Goal: Check status: Check status

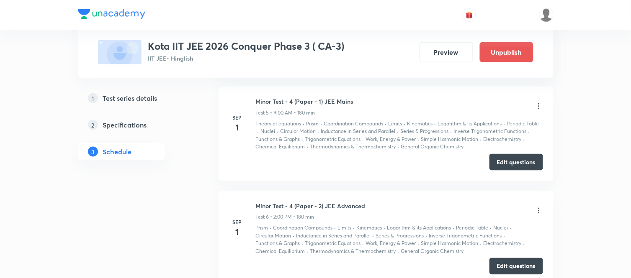
scroll to position [997, 0]
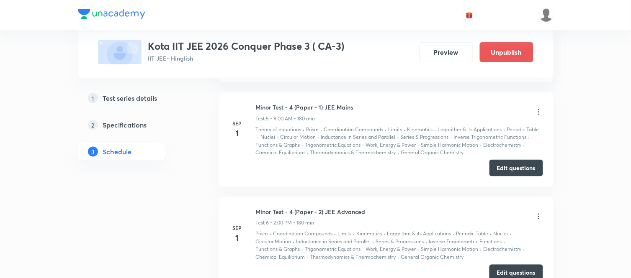
click at [537, 112] on icon at bounding box center [539, 112] width 8 height 8
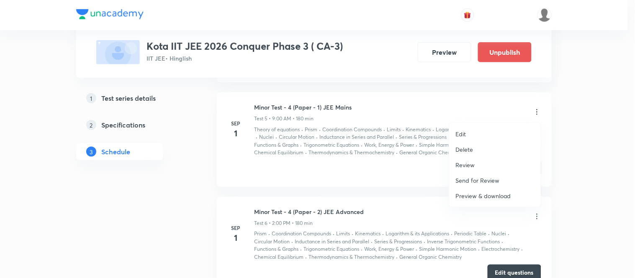
click at [472, 165] on p "Review" at bounding box center [465, 165] width 19 height 9
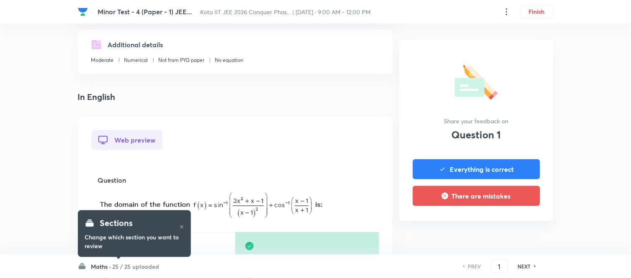
scroll to position [139, 0]
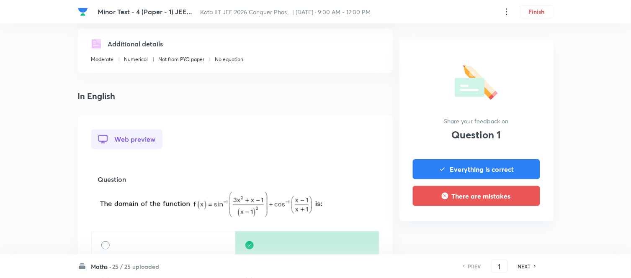
click at [93, 265] on h6 "Maths ·" at bounding box center [101, 266] width 20 height 9
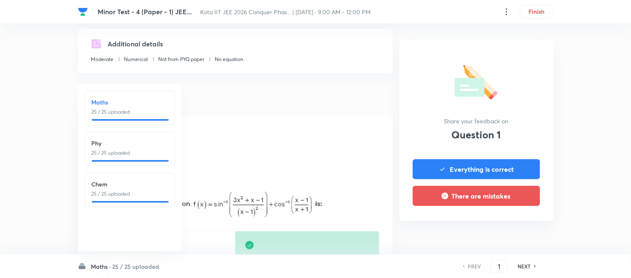
click at [110, 190] on p "25 / 25 uploaded" at bounding box center [130, 194] width 76 height 8
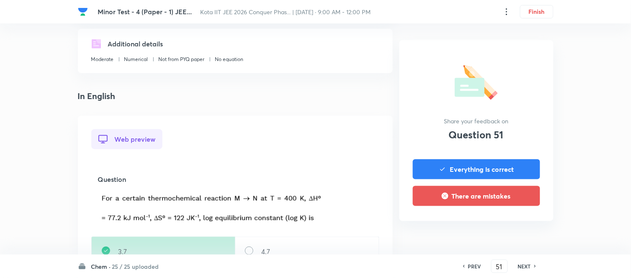
scroll to position [186, 0]
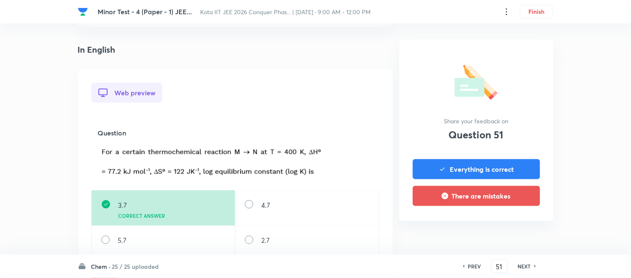
click at [280, 12] on span "Kota IIT JEE 2026 Conquer Phas... | Sep 1, 2025 · 9:00 AM - 12:00 PM" at bounding box center [286, 12] width 170 height 8
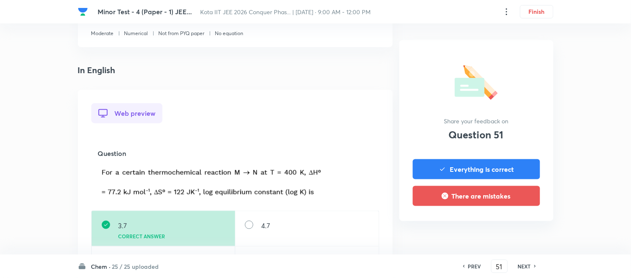
scroll to position [72, 0]
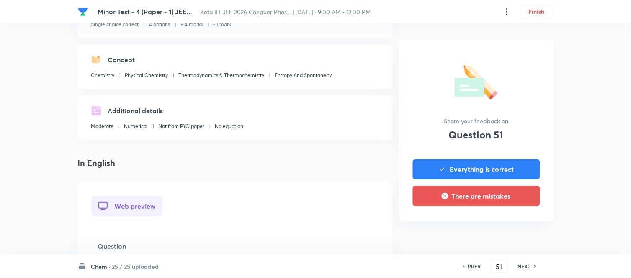
click at [527, 267] on h6 "NEXT" at bounding box center [524, 267] width 13 height 8
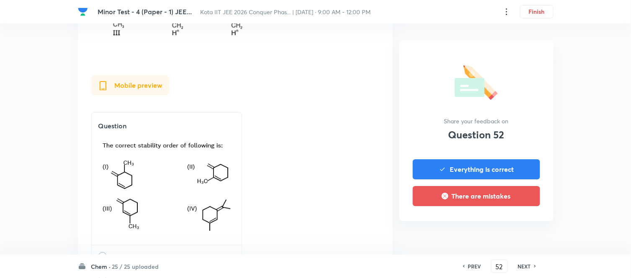
scroll to position [697, 0]
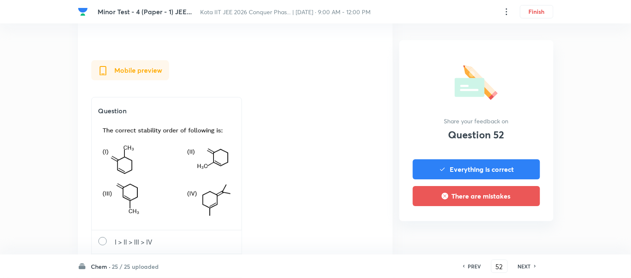
click at [525, 268] on h6 "NEXT" at bounding box center [524, 267] width 13 height 8
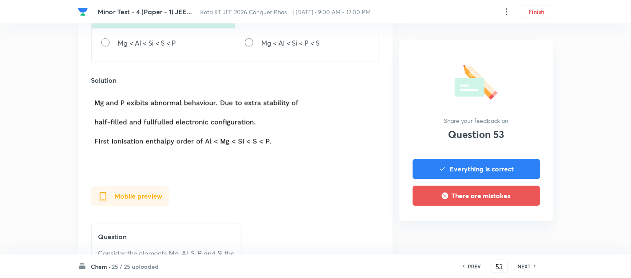
scroll to position [419, 0]
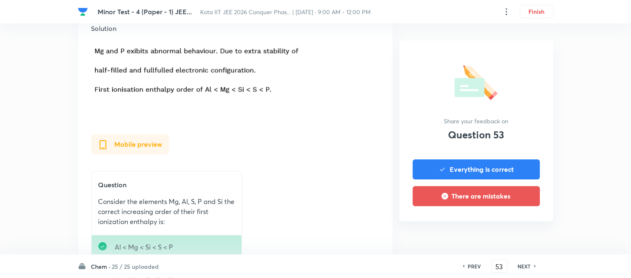
click at [523, 266] on h6 "NEXT" at bounding box center [524, 267] width 13 height 8
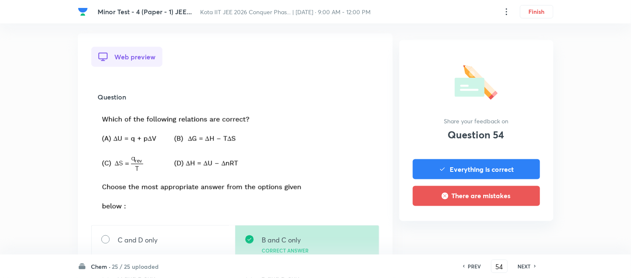
scroll to position [232, 0]
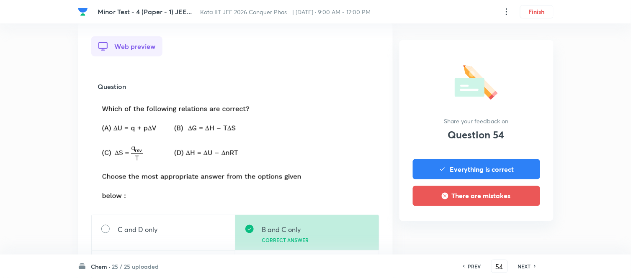
click at [235, 111] on img at bounding box center [203, 151] width 210 height 106
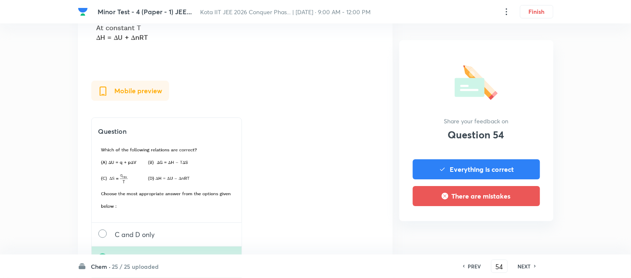
scroll to position [697, 0]
click at [526, 267] on h6 "NEXT" at bounding box center [524, 267] width 13 height 8
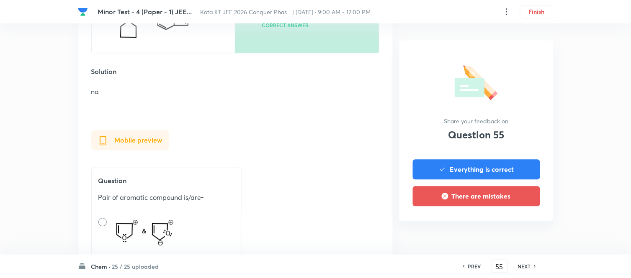
scroll to position [419, 0]
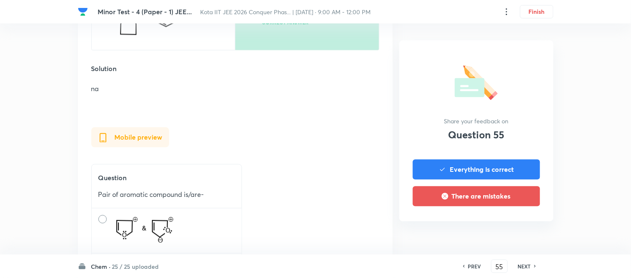
click at [529, 265] on h6 "NEXT" at bounding box center [524, 267] width 13 height 8
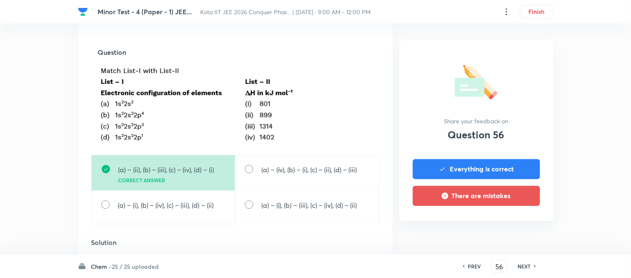
scroll to position [279, 0]
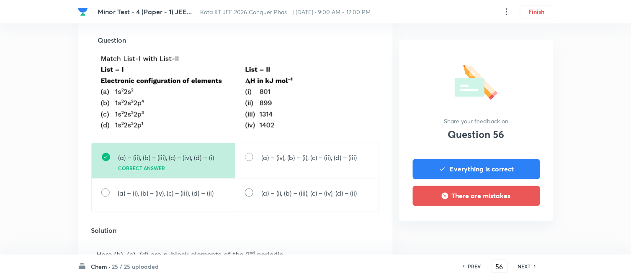
click at [524, 265] on h6 "NEXT" at bounding box center [524, 267] width 13 height 8
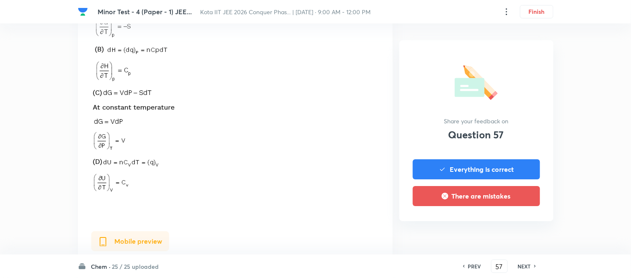
scroll to position [651, 0]
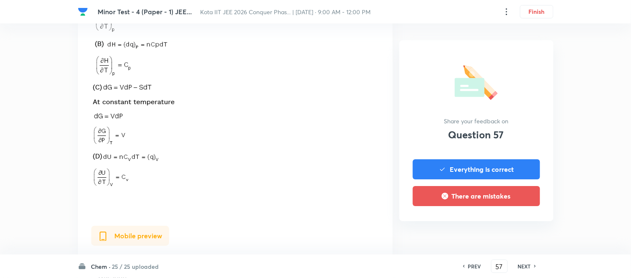
click at [526, 268] on h6 "NEXT" at bounding box center [524, 267] width 13 height 8
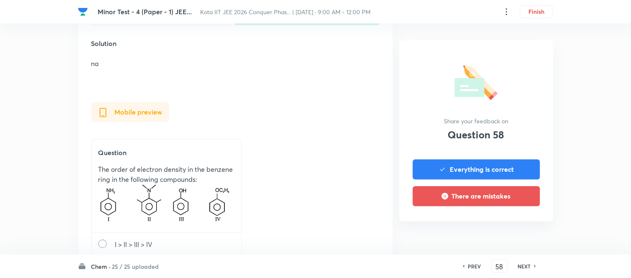
scroll to position [465, 0]
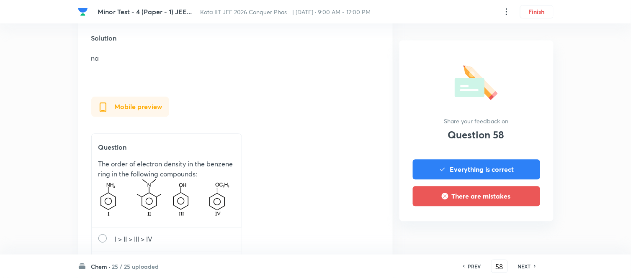
click at [523, 268] on h6 "NEXT" at bounding box center [524, 267] width 13 height 8
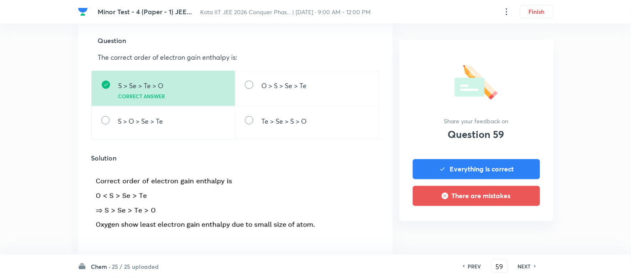
scroll to position [279, 0]
click at [521, 266] on h6 "NEXT" at bounding box center [524, 267] width 13 height 8
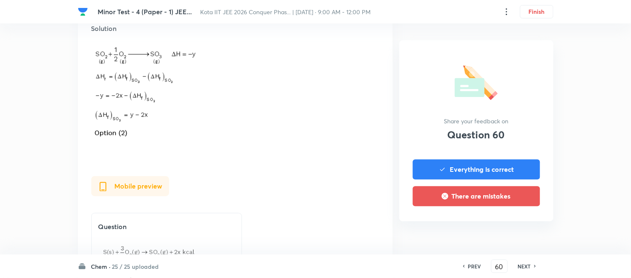
scroll to position [419, 0]
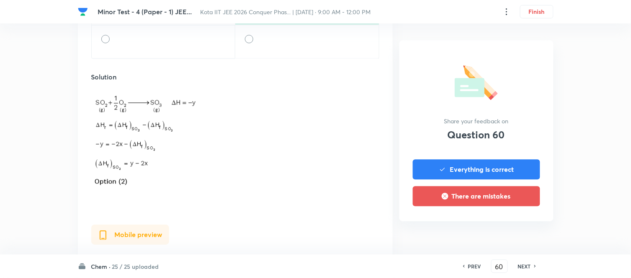
click at [525, 265] on h6 "NEXT" at bounding box center [524, 267] width 13 height 8
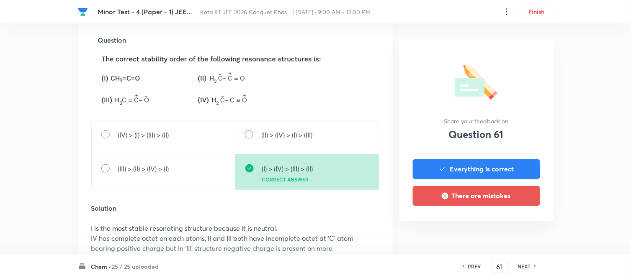
scroll to position [372, 0]
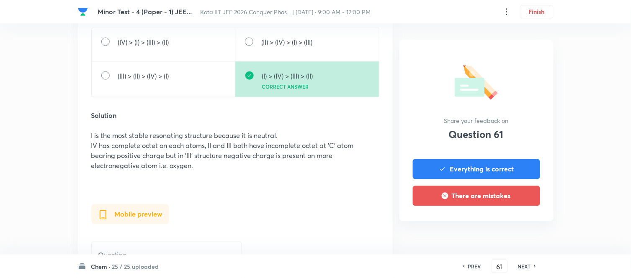
click at [528, 267] on h6 "NEXT" at bounding box center [524, 267] width 13 height 8
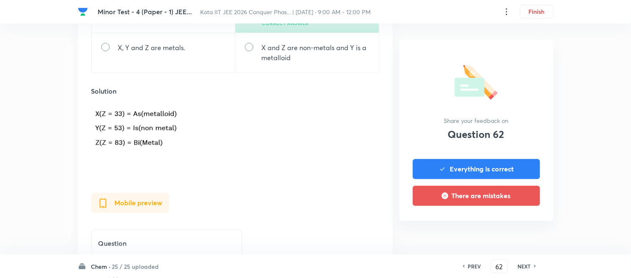
click at [528, 266] on h6 "NEXT" at bounding box center [524, 267] width 13 height 8
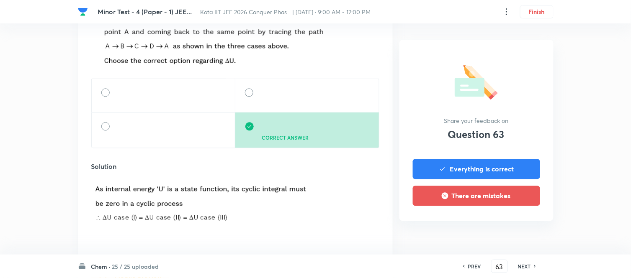
scroll to position [419, 0]
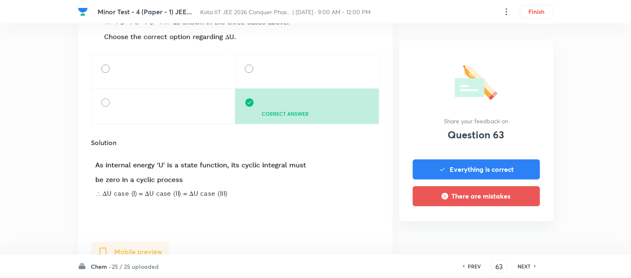
click at [528, 267] on h6 "NEXT" at bounding box center [524, 267] width 13 height 8
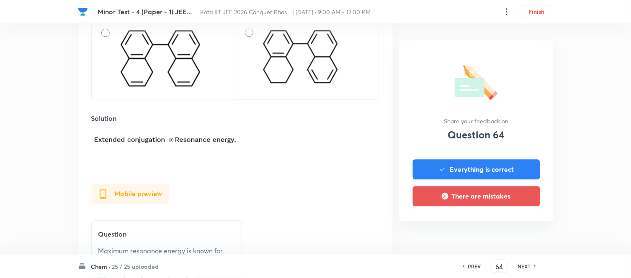
click at [525, 263] on h6 "NEXT" at bounding box center [524, 267] width 13 height 8
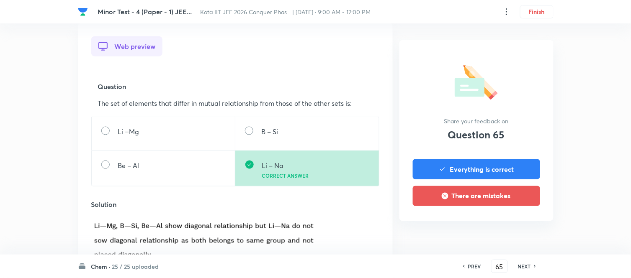
scroll to position [279, 0]
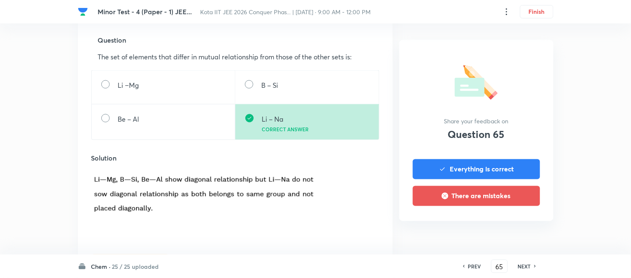
click at [529, 266] on h6 "NEXT" at bounding box center [524, 267] width 13 height 8
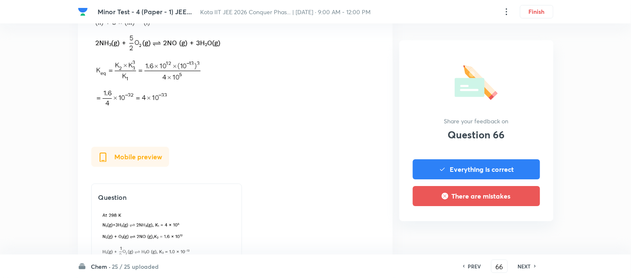
scroll to position [651, 0]
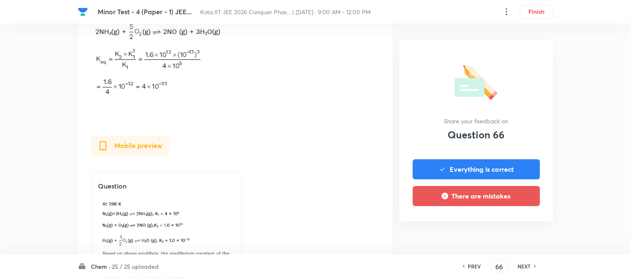
click at [525, 266] on h6 "NEXT" at bounding box center [524, 267] width 13 height 8
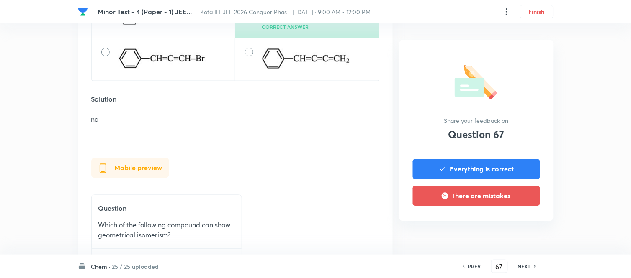
scroll to position [372, 0]
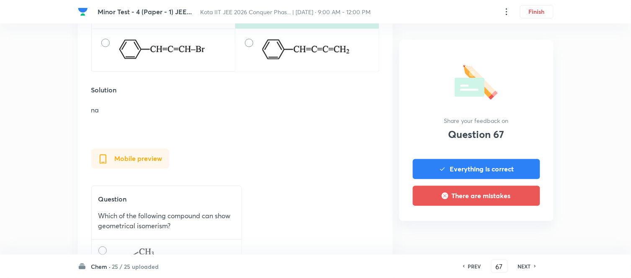
click at [525, 266] on h6 "NEXT" at bounding box center [524, 267] width 13 height 8
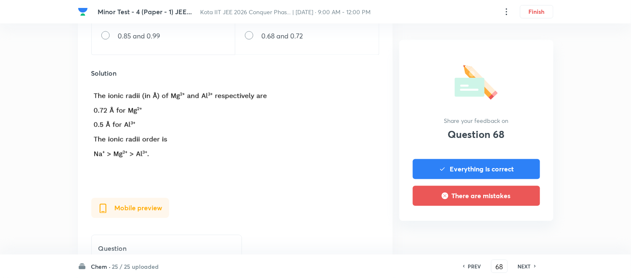
scroll to position [419, 0]
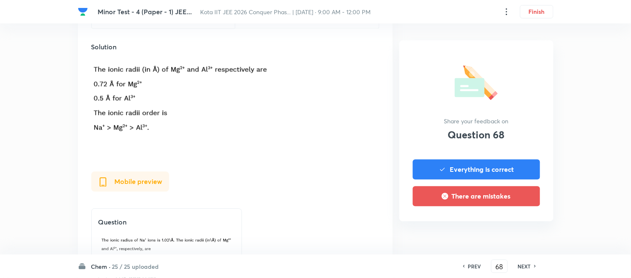
click at [522, 266] on h6 "NEXT" at bounding box center [524, 267] width 13 height 8
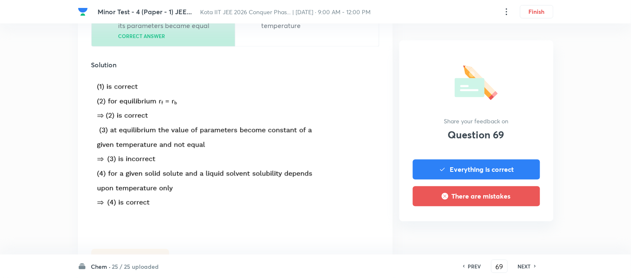
click at [525, 265] on h6 "NEXT" at bounding box center [524, 267] width 13 height 8
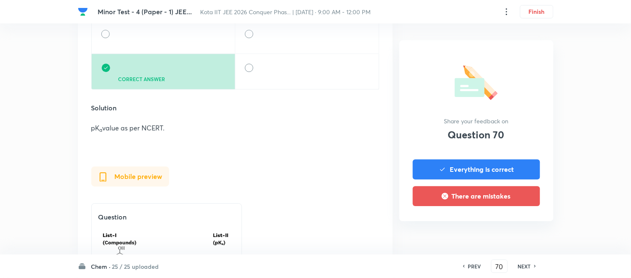
scroll to position [558, 0]
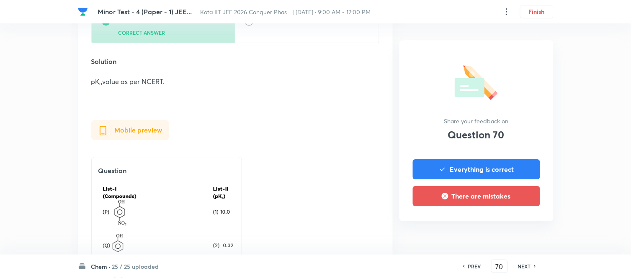
drag, startPoint x: 521, startPoint y: 266, endPoint x: 526, endPoint y: 266, distance: 4.6
click at [522, 266] on h6 "NEXT" at bounding box center [524, 267] width 13 height 8
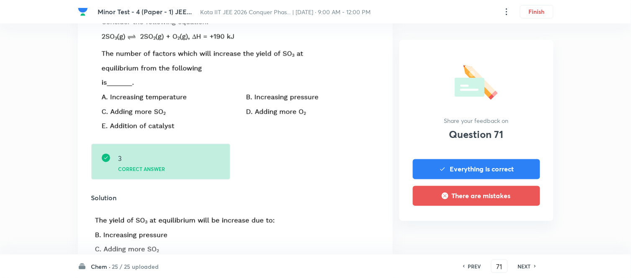
scroll to position [372, 0]
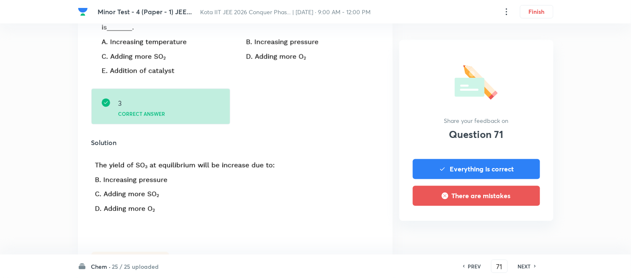
click at [526, 266] on h6 "NEXT" at bounding box center [524, 267] width 13 height 8
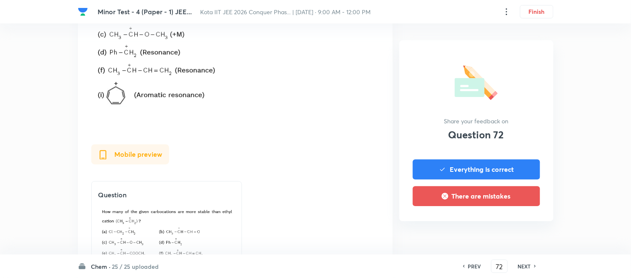
scroll to position [512, 0]
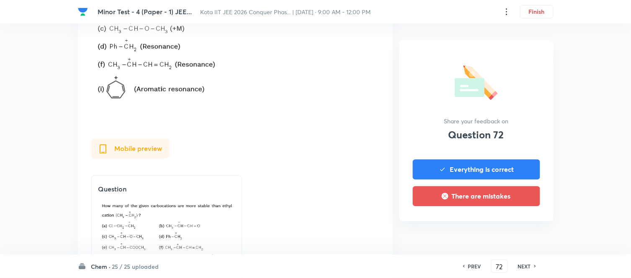
click at [521, 267] on h6 "NEXT" at bounding box center [524, 267] width 13 height 8
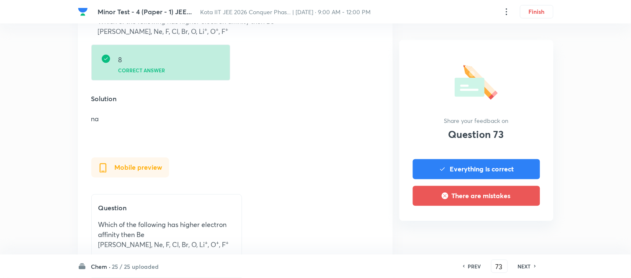
scroll to position [325, 0]
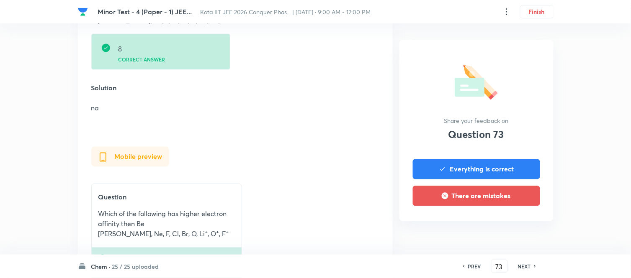
click at [528, 268] on h6 "NEXT" at bounding box center [524, 267] width 13 height 8
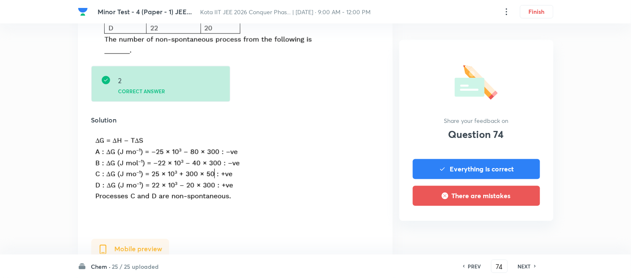
scroll to position [372, 0]
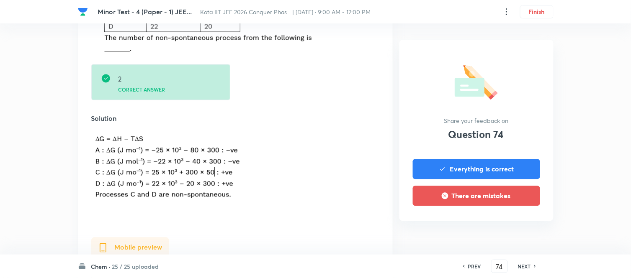
click at [521, 264] on h6 "NEXT" at bounding box center [524, 267] width 13 height 8
type input "75"
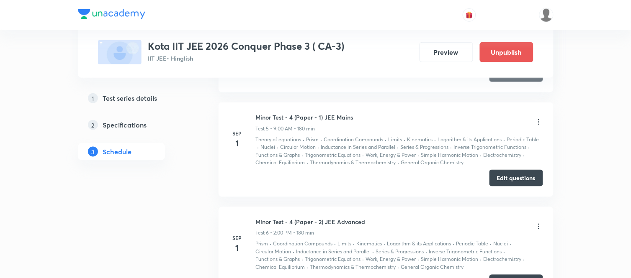
scroll to position [951, 0]
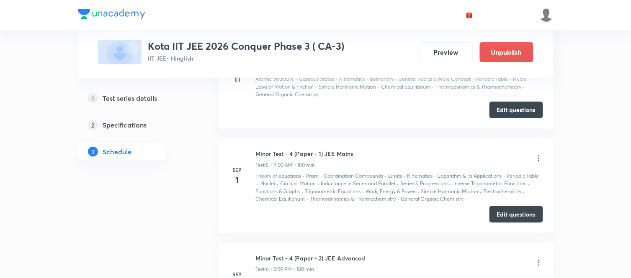
click at [539, 160] on icon at bounding box center [539, 158] width 8 height 8
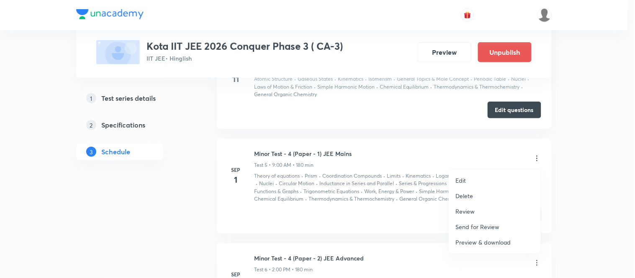
click at [591, 162] on div at bounding box center [317, 139] width 635 height 278
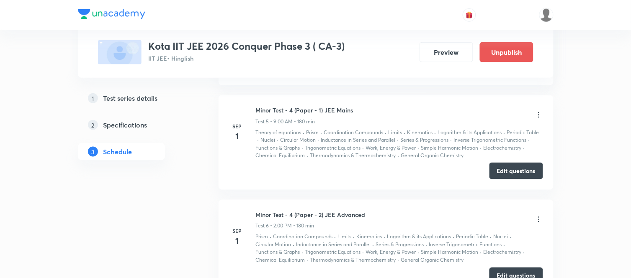
scroll to position [1090, 0]
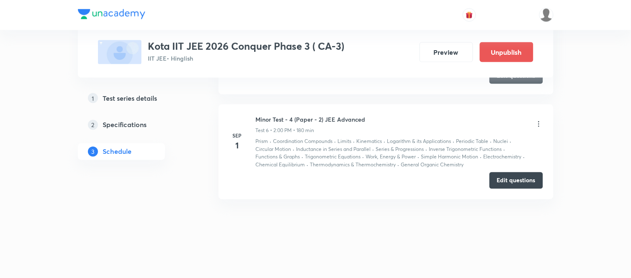
click at [538, 124] on icon at bounding box center [538, 124] width 1 height 5
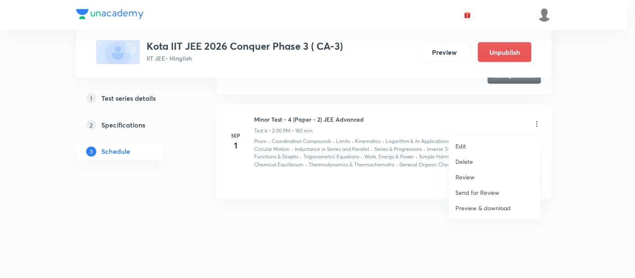
click at [470, 177] on p "Review" at bounding box center [465, 177] width 19 height 9
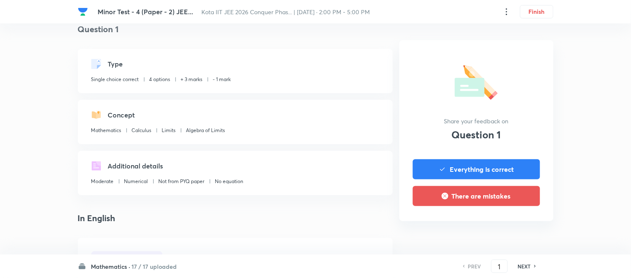
scroll to position [46, 0]
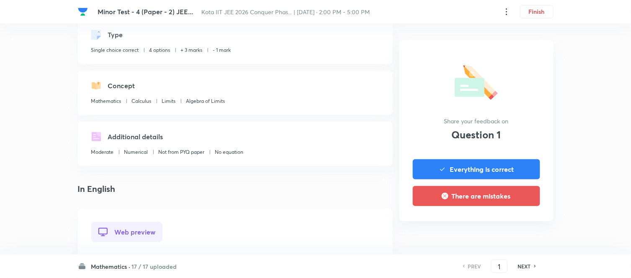
click at [109, 271] on h6 "Mathematics ·" at bounding box center [110, 266] width 39 height 9
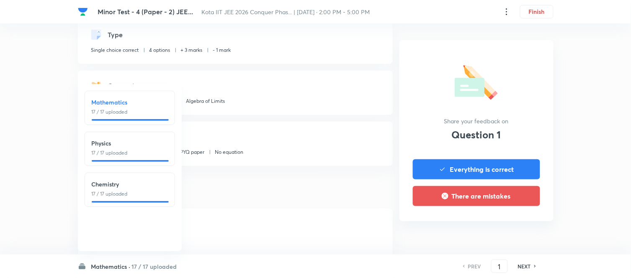
click at [114, 188] on h6 "Chemistry" at bounding box center [130, 184] width 76 height 9
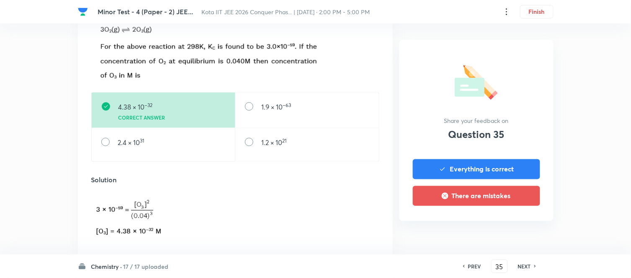
scroll to position [372, 0]
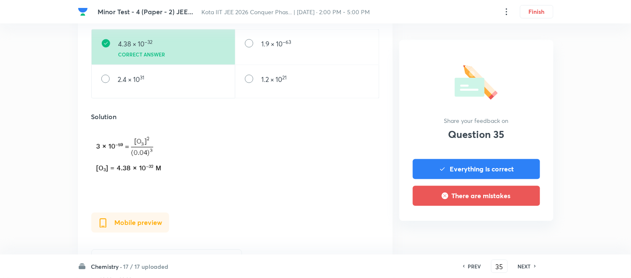
click at [524, 265] on h6 "NEXT" at bounding box center [524, 267] width 13 height 8
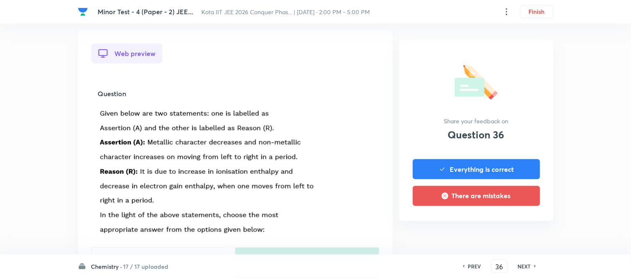
scroll to position [232, 0]
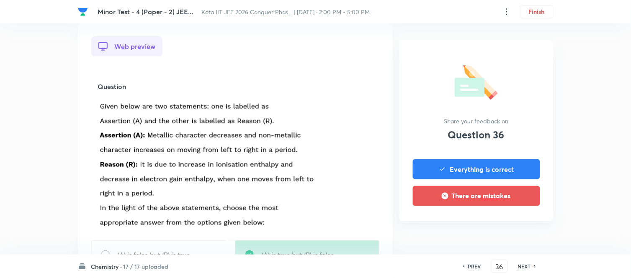
click at [273, 145] on img at bounding box center [207, 163] width 219 height 131
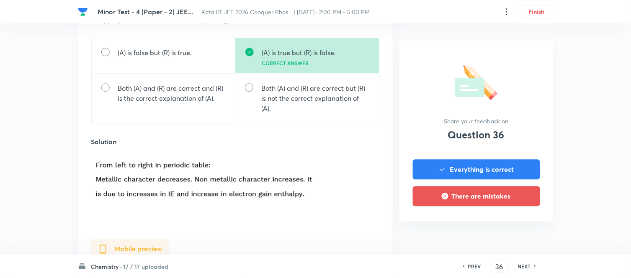
scroll to position [512, 0]
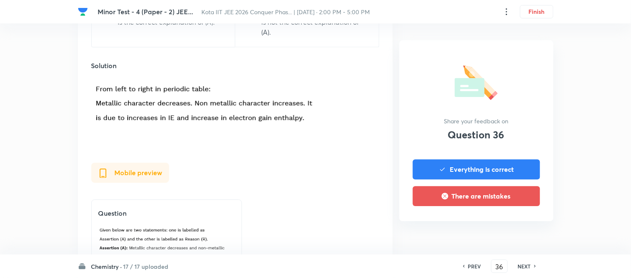
click at [522, 266] on h6 "NEXT" at bounding box center [524, 267] width 13 height 8
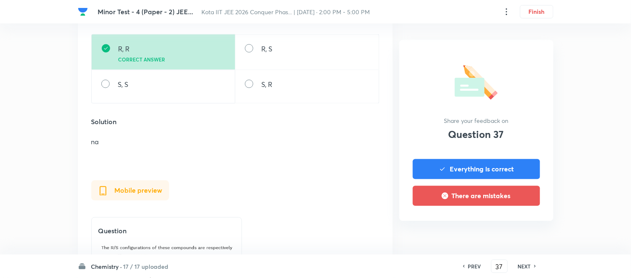
scroll to position [372, 0]
click at [529, 265] on h6 "NEXT" at bounding box center [524, 267] width 13 height 8
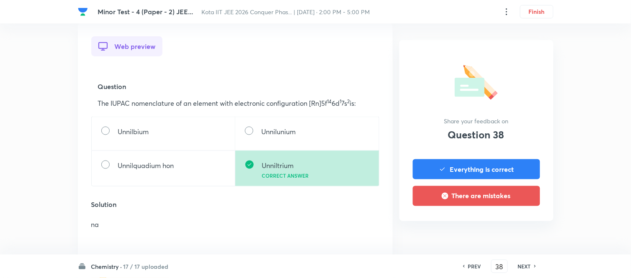
scroll to position [279, 0]
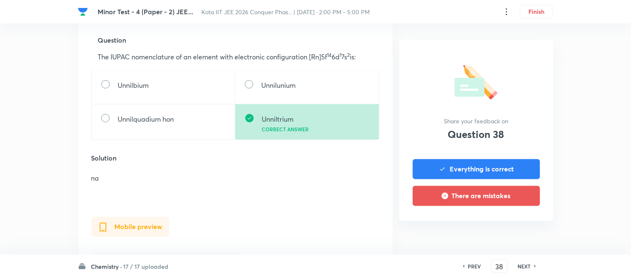
click at [522, 265] on h6 "NEXT" at bounding box center [524, 267] width 13 height 8
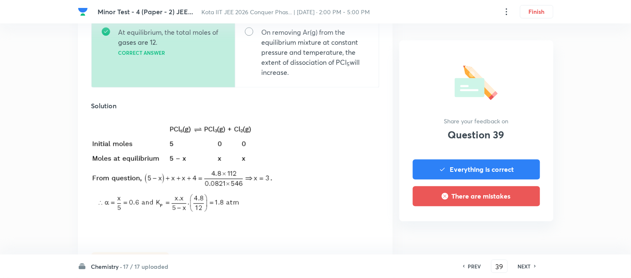
scroll to position [419, 0]
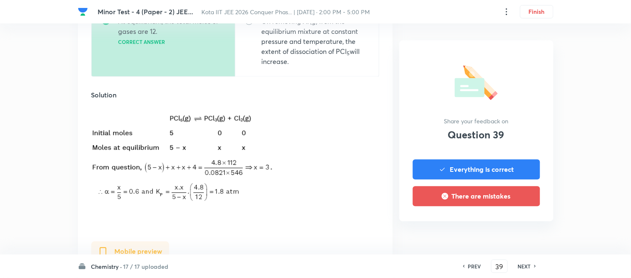
click at [530, 267] on h6 "NEXT" at bounding box center [524, 267] width 13 height 8
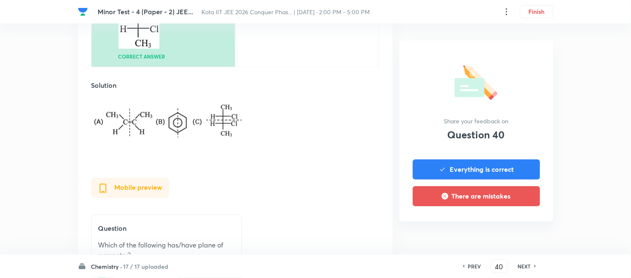
click at [524, 265] on h6 "NEXT" at bounding box center [524, 267] width 13 height 8
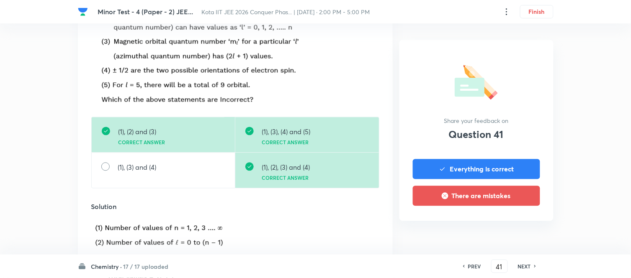
scroll to position [465, 0]
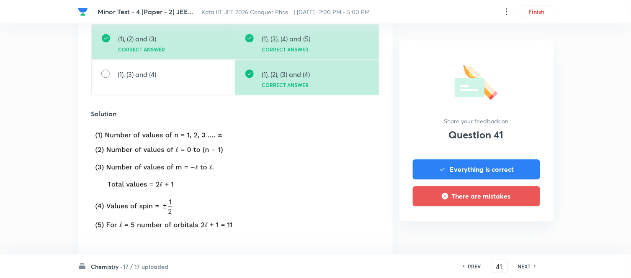
click at [526, 266] on h6 "NEXT" at bounding box center [524, 267] width 13 height 8
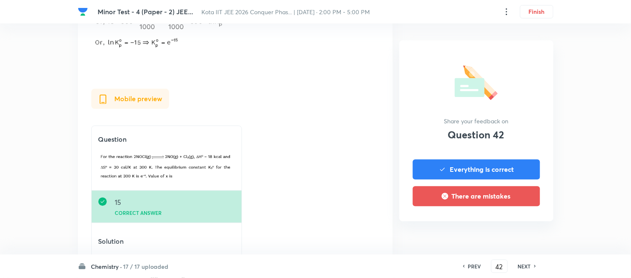
click at [527, 265] on h6 "NEXT" at bounding box center [524, 267] width 13 height 8
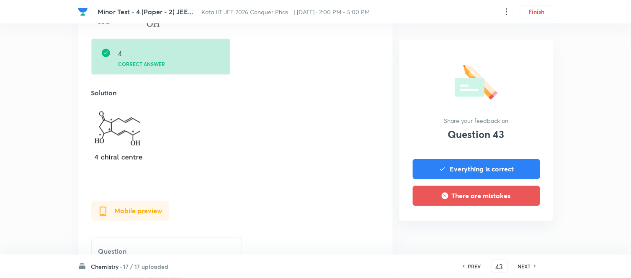
scroll to position [372, 0]
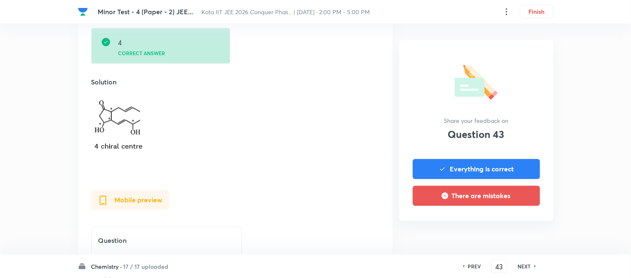
click at [528, 267] on h6 "NEXT" at bounding box center [524, 267] width 13 height 8
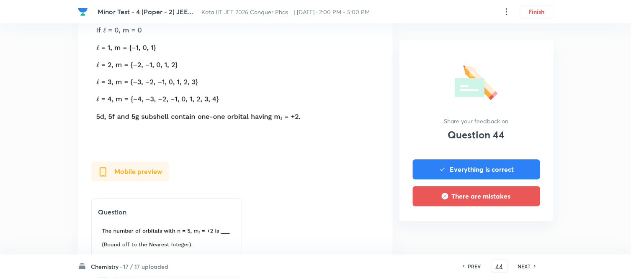
scroll to position [465, 0]
click at [528, 268] on h6 "NEXT" at bounding box center [524, 267] width 13 height 8
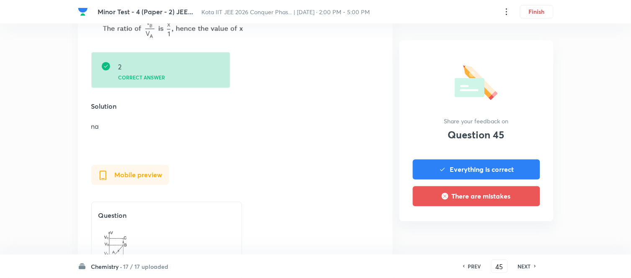
scroll to position [419, 0]
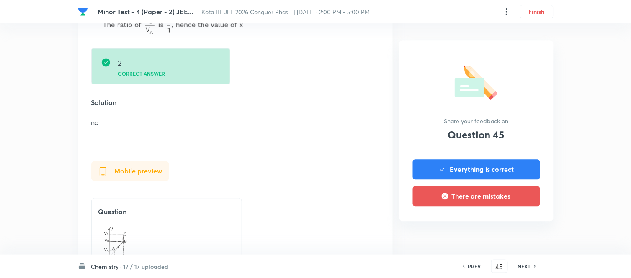
click at [525, 265] on h6 "NEXT" at bounding box center [524, 267] width 13 height 8
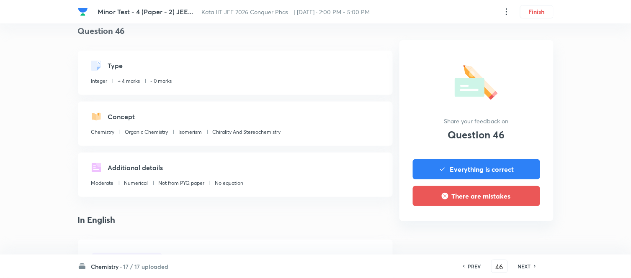
scroll to position [0, 0]
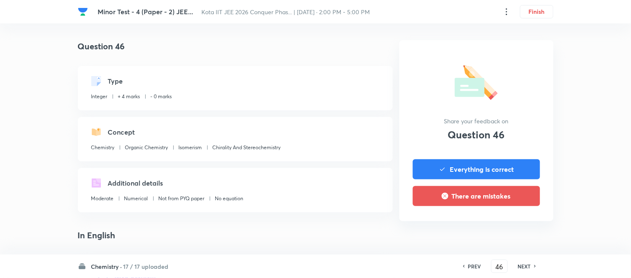
click at [524, 263] on h6 "NEXT" at bounding box center [524, 267] width 13 height 8
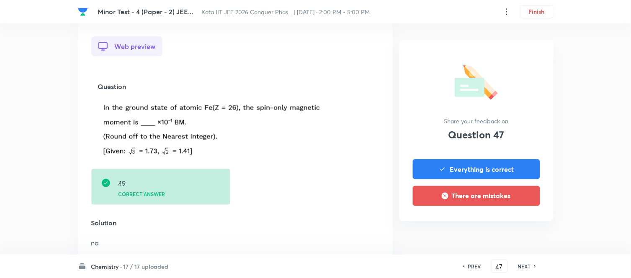
scroll to position [325, 0]
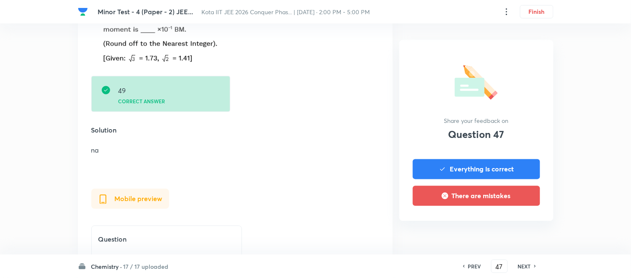
click at [526, 267] on h6 "NEXT" at bounding box center [524, 267] width 13 height 8
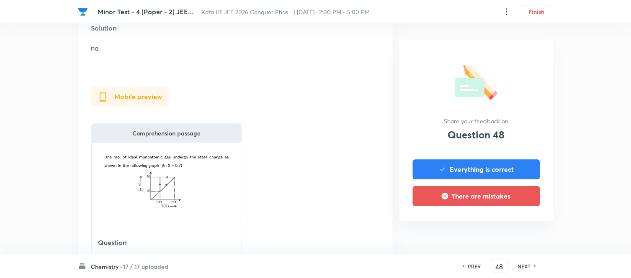
scroll to position [558, 0]
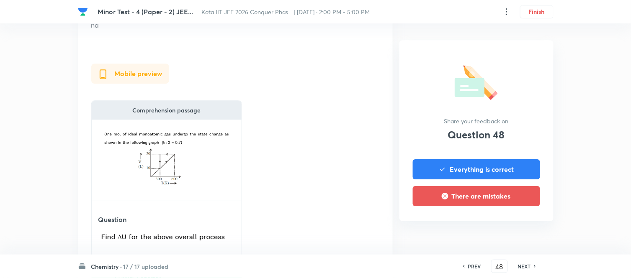
click at [526, 266] on h6 "NEXT" at bounding box center [524, 267] width 13 height 8
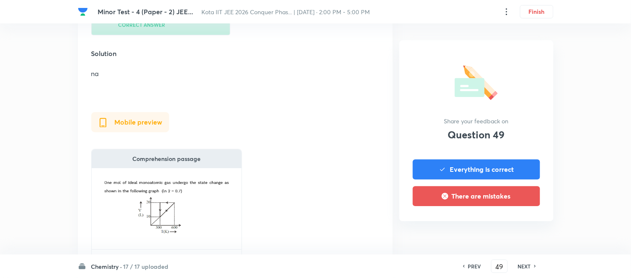
scroll to position [605, 0]
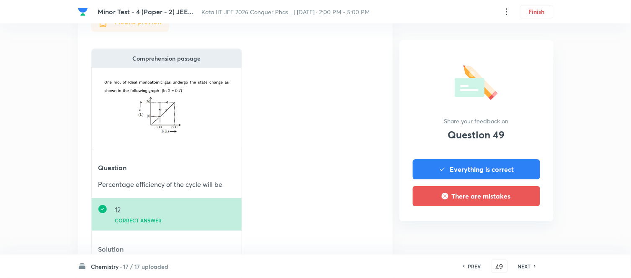
click at [526, 267] on h6 "NEXT" at bounding box center [524, 267] width 13 height 8
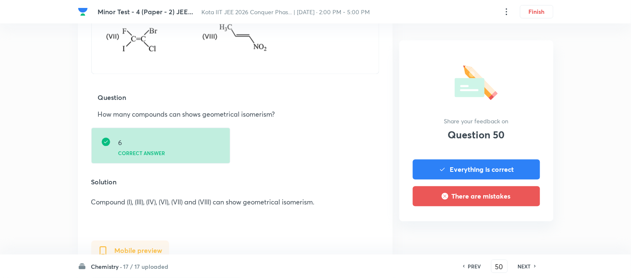
scroll to position [465, 0]
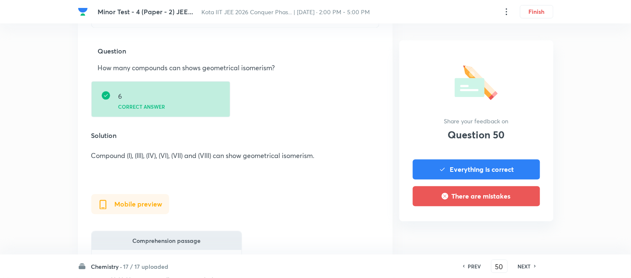
click at [530, 264] on h6 "NEXT" at bounding box center [524, 267] width 13 height 8
type input "51"
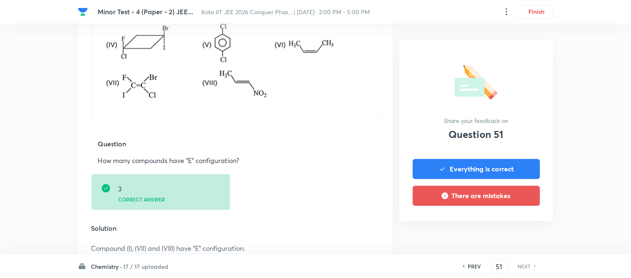
scroll to position [419, 0]
